Goal: Information Seeking & Learning: Find specific fact

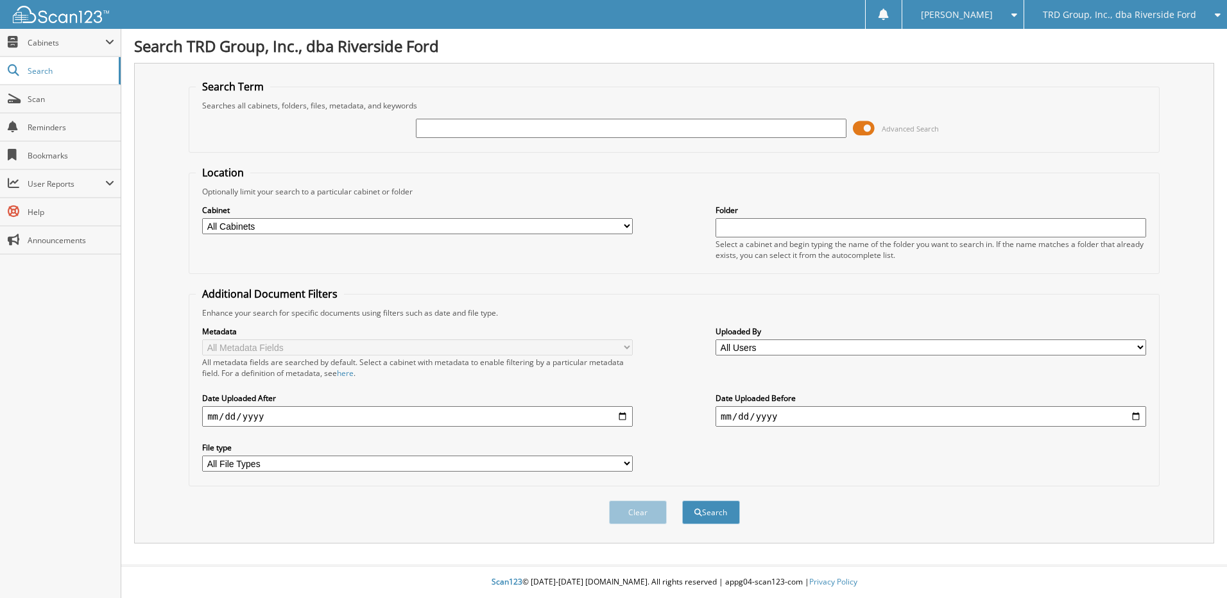
type input "3"
type input "6"
type input "610416"
click at [682, 501] on button "Search" at bounding box center [711, 513] width 58 height 24
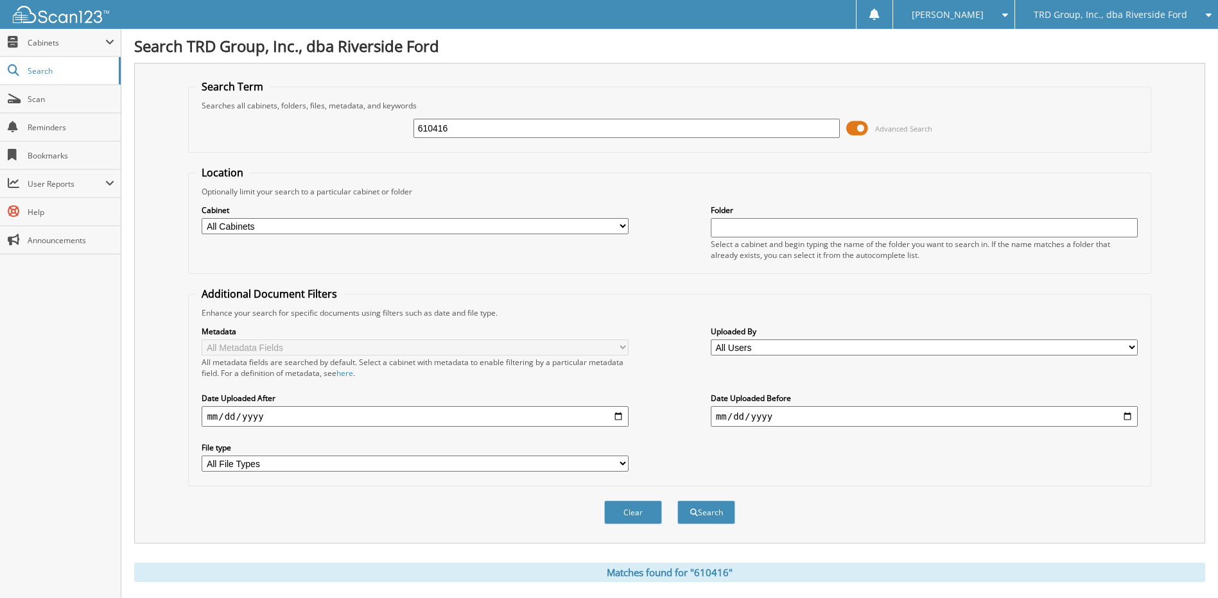
click at [438, 131] on input "610416" at bounding box center [626, 128] width 427 height 19
type input "6104615"
click at [677, 501] on button "Search" at bounding box center [706, 513] width 58 height 24
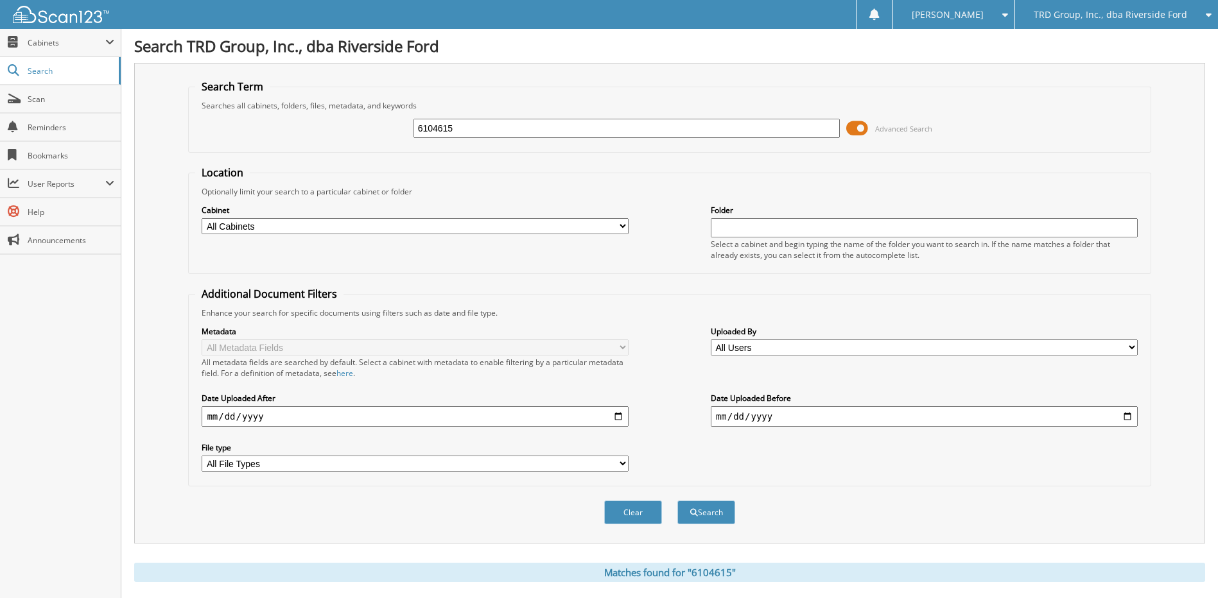
drag, startPoint x: 497, startPoint y: 128, endPoint x: 180, endPoint y: 100, distance: 319.0
click at [180, 100] on div "Search Term Searches all cabinets, folders, files, metadata, and keywords 61046…" at bounding box center [669, 303] width 1071 height 481
type input "6135801"
click at [677, 501] on button "Search" at bounding box center [706, 513] width 58 height 24
click at [587, 123] on input "6135801" at bounding box center [626, 128] width 427 height 19
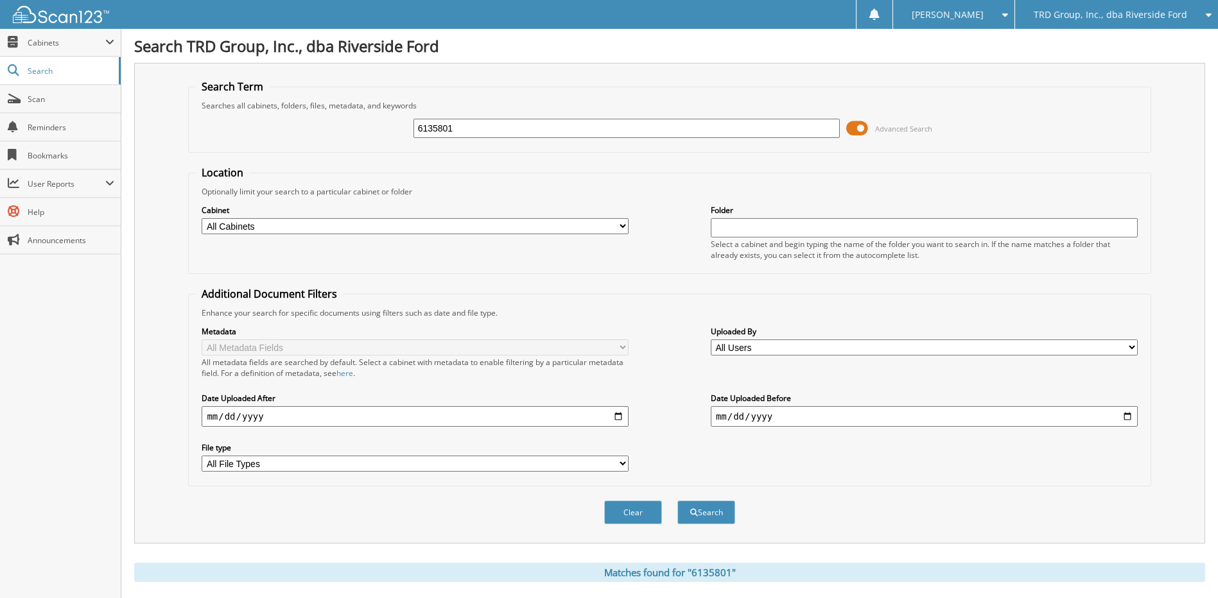
click at [587, 123] on input "6135801" at bounding box center [626, 128] width 427 height 19
type input "6104011"
click at [677, 501] on button "Search" at bounding box center [706, 513] width 58 height 24
click at [540, 134] on input "6104011" at bounding box center [626, 128] width 427 height 19
click at [544, 132] on input "6104011" at bounding box center [626, 128] width 427 height 19
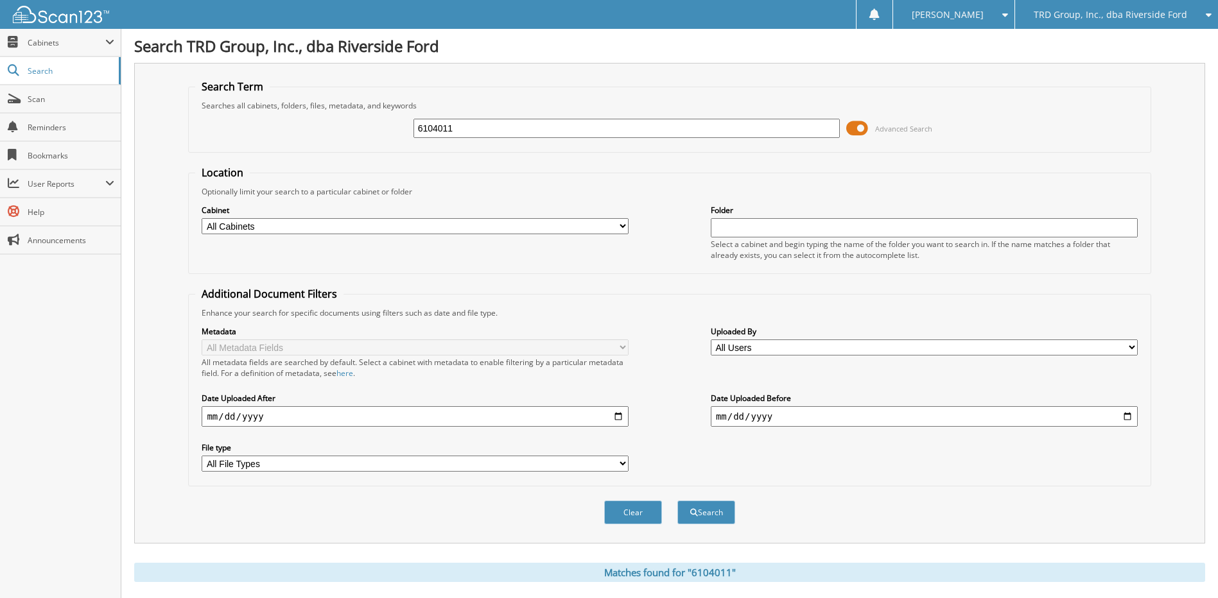
click at [544, 132] on input "6104011" at bounding box center [626, 128] width 427 height 19
click at [485, 125] on input "6104011" at bounding box center [626, 128] width 427 height 19
